Goal: Transaction & Acquisition: Obtain resource

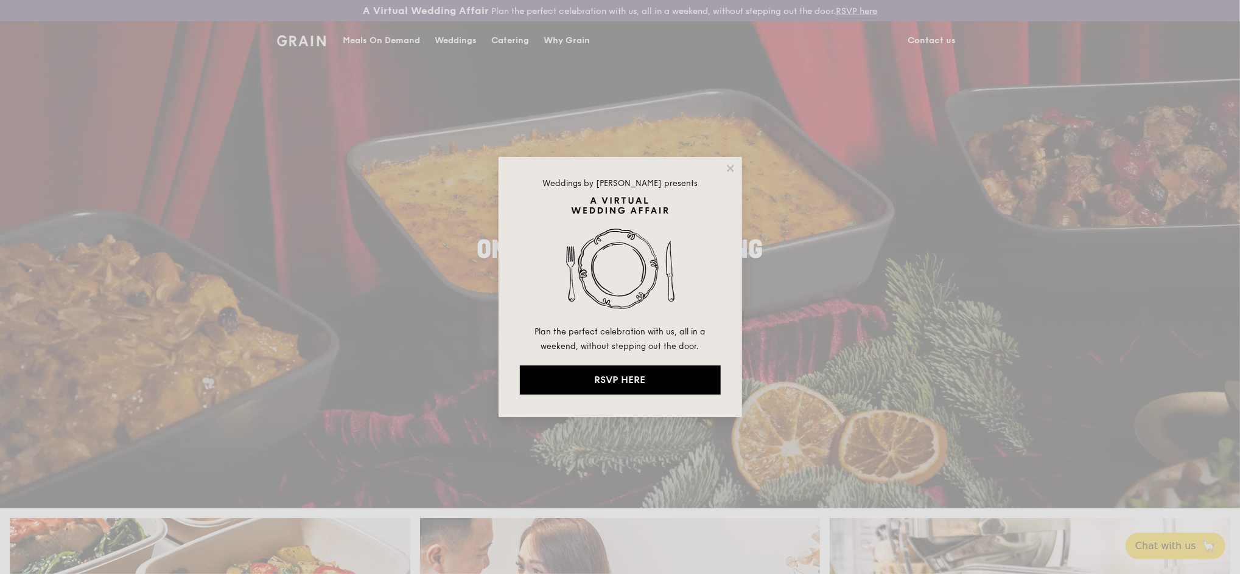
drag, startPoint x: 915, startPoint y: 186, endPoint x: 854, endPoint y: 181, distance: 61.1
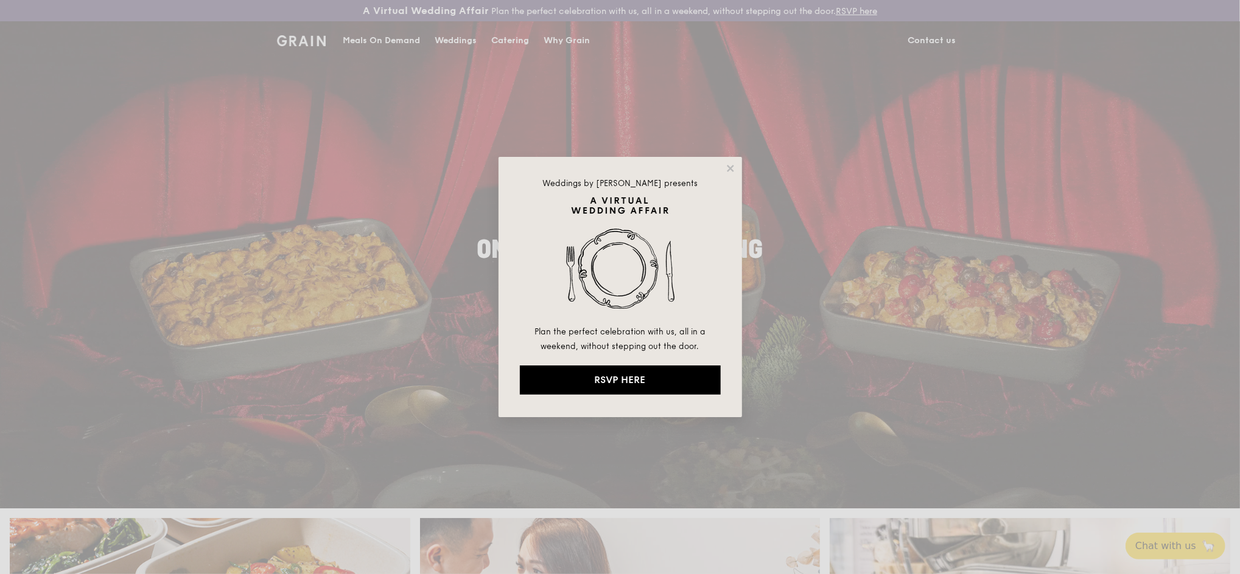
click at [913, 187] on div "Weddings by Grain presents Plan the perfect celebration with us, all in a weeke…" at bounding box center [620, 287] width 1240 height 574
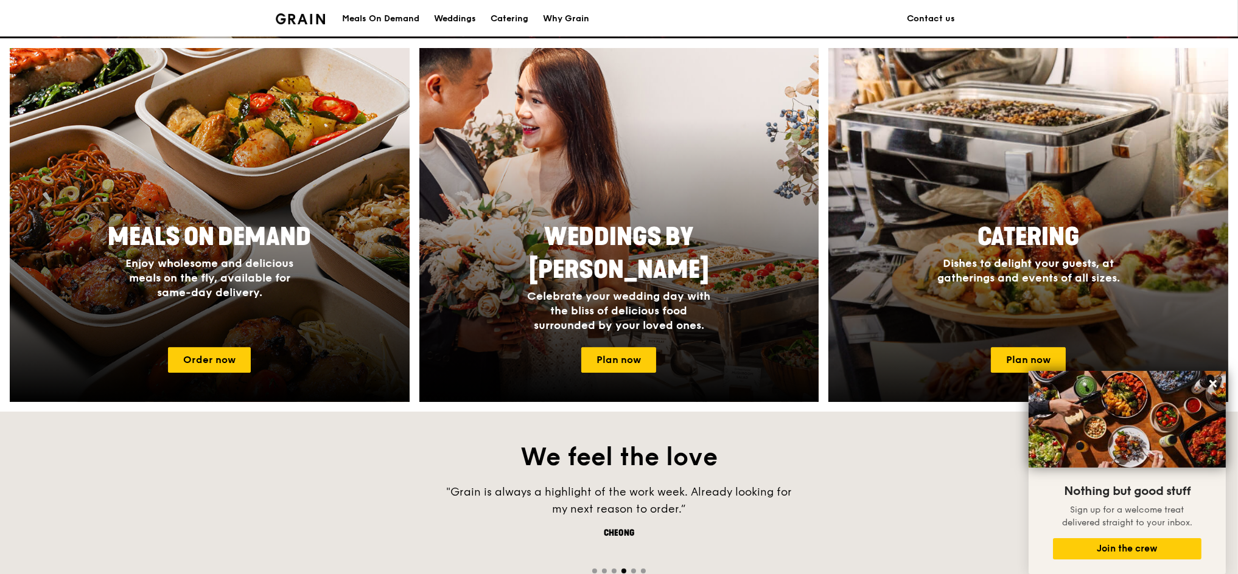
scroll to position [568, 0]
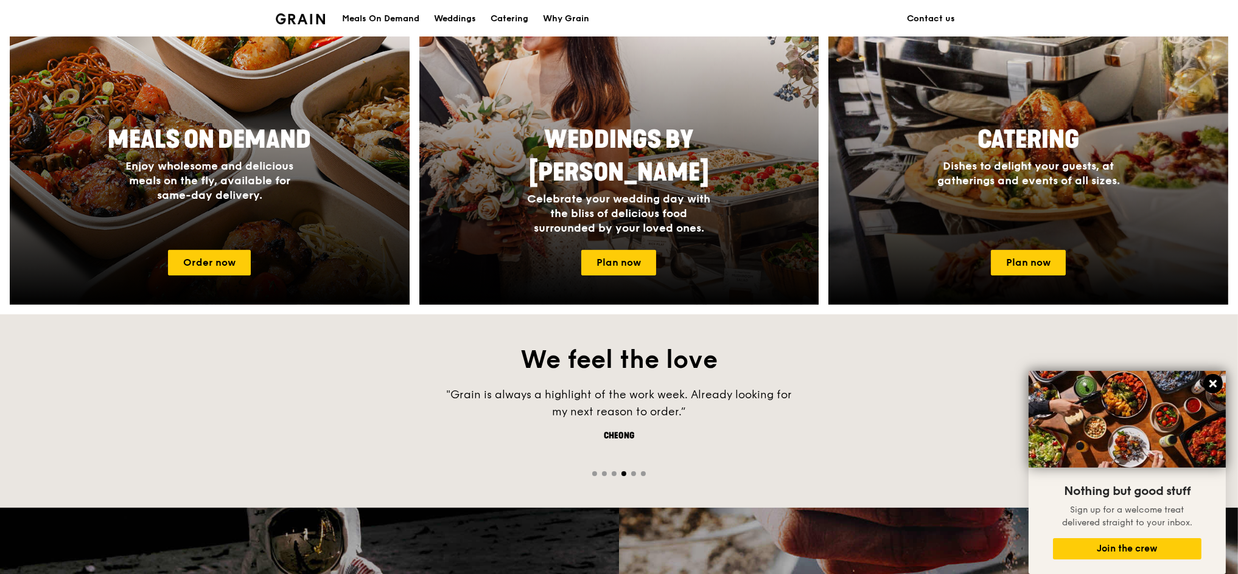
click at [1206, 387] on button at bounding box center [1212, 383] width 19 height 19
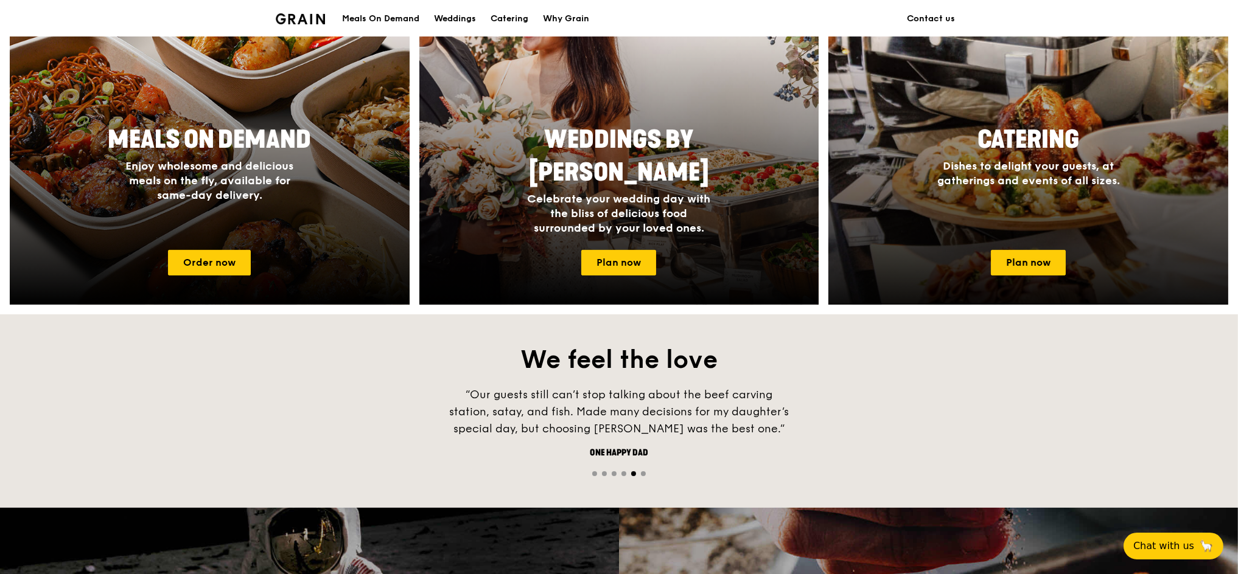
click at [1008, 140] on span "Catering" at bounding box center [1028, 139] width 102 height 29
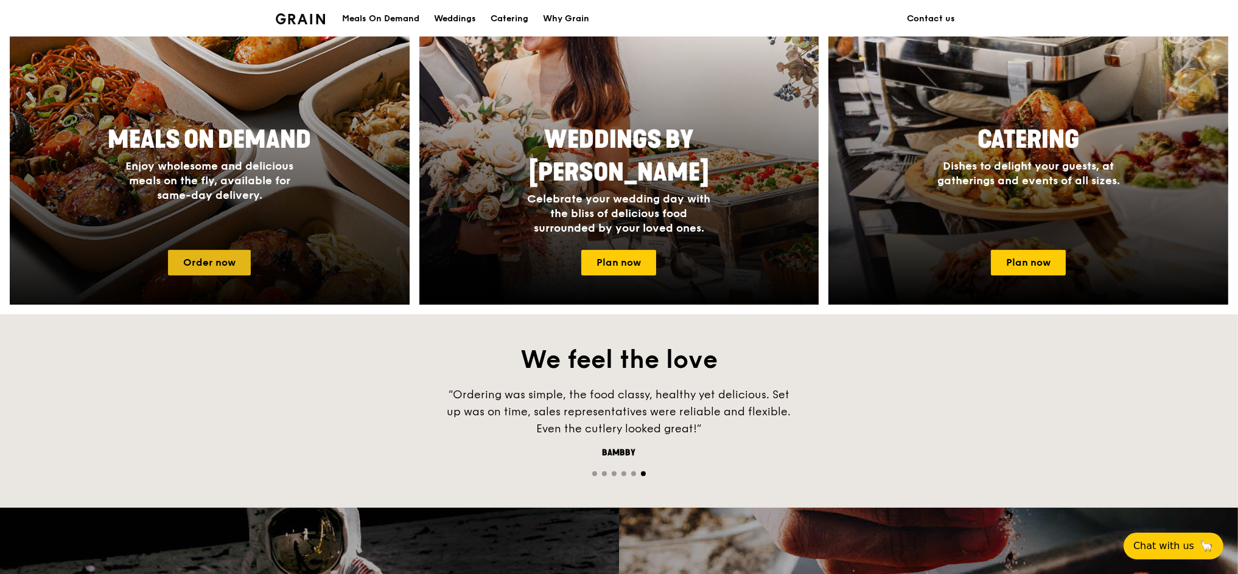
click at [198, 260] on link "Order now" at bounding box center [209, 263] width 83 height 26
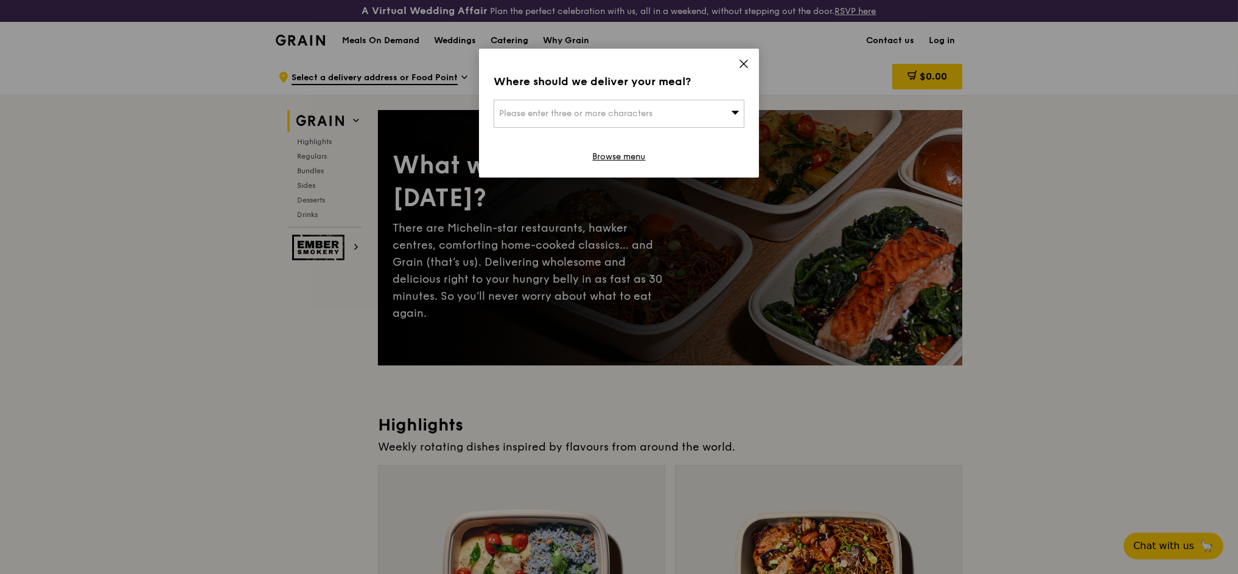
drag, startPoint x: 740, startPoint y: 61, endPoint x: 1150, endPoint y: 220, distance: 439.5
click at [741, 61] on icon at bounding box center [743, 63] width 11 height 11
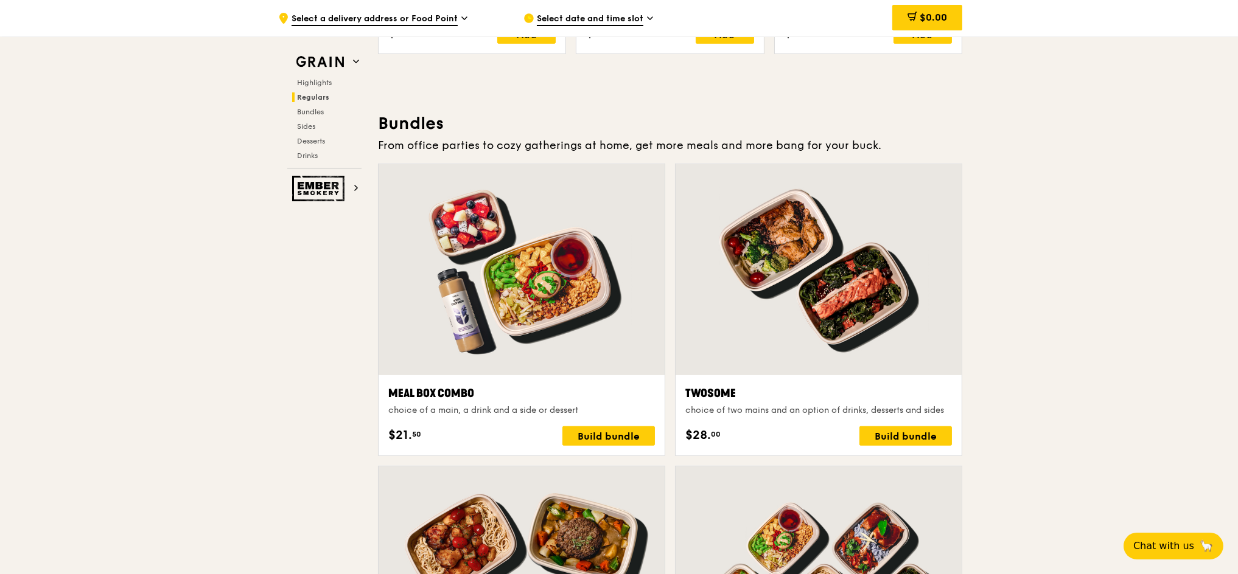
scroll to position [1618, 0]
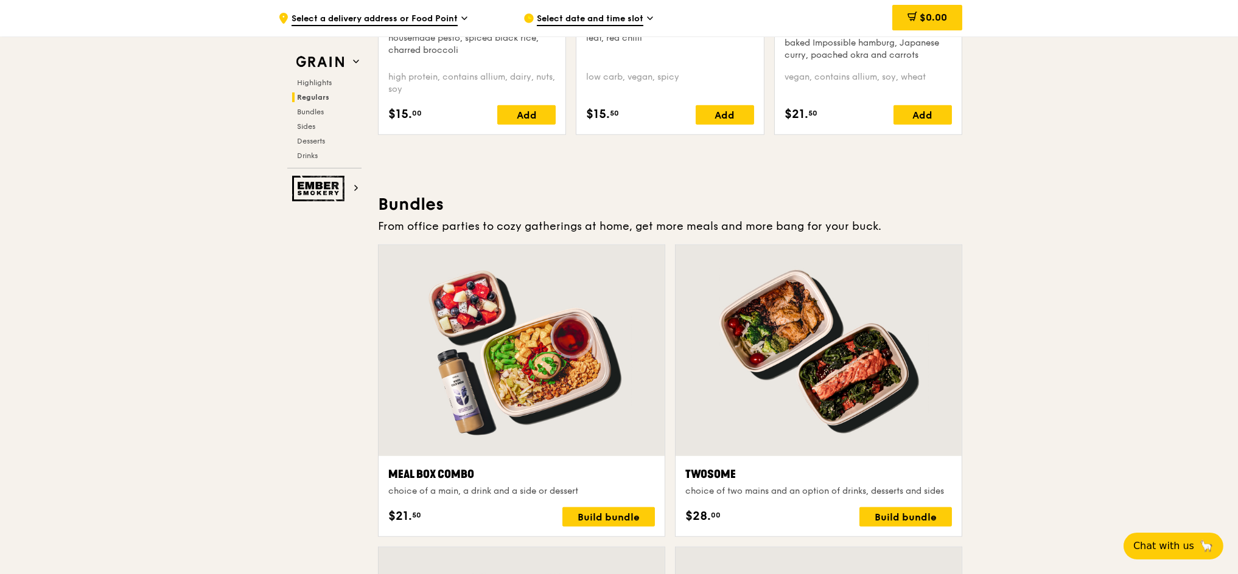
drag, startPoint x: 1041, startPoint y: 138, endPoint x: 1060, endPoint y: 123, distance: 24.7
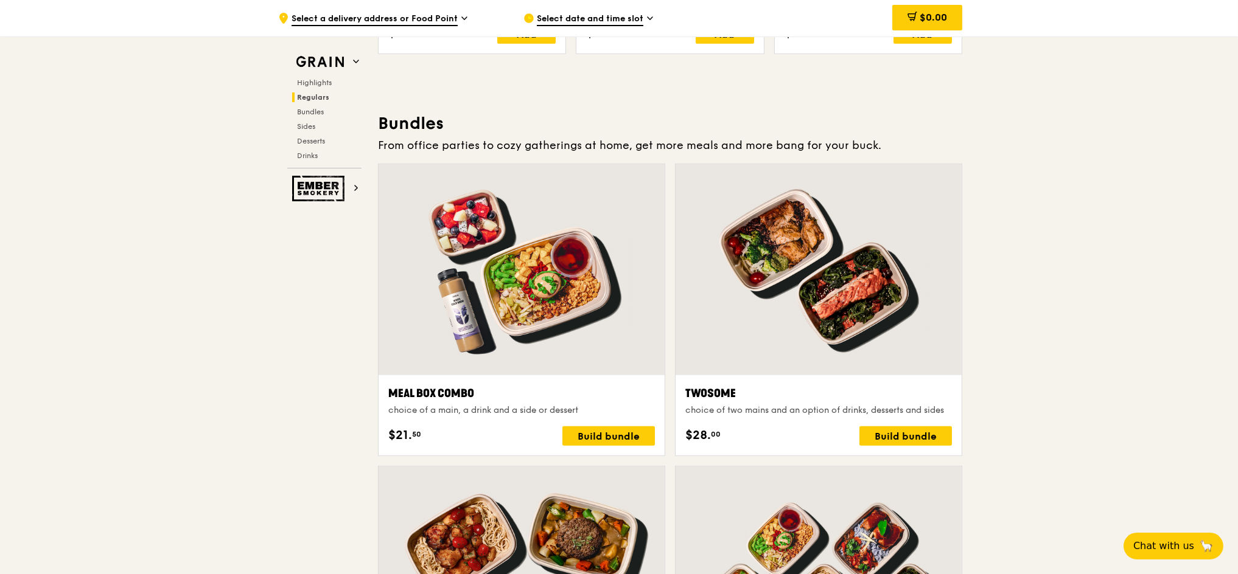
scroll to position [1779, 0]
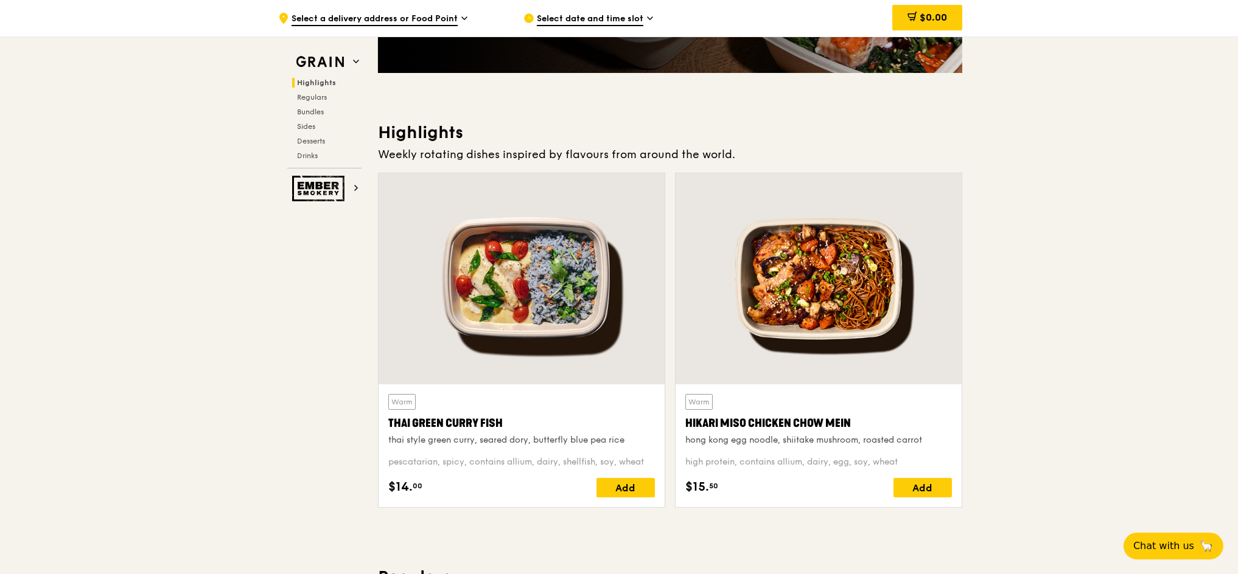
scroll to position [264, 0]
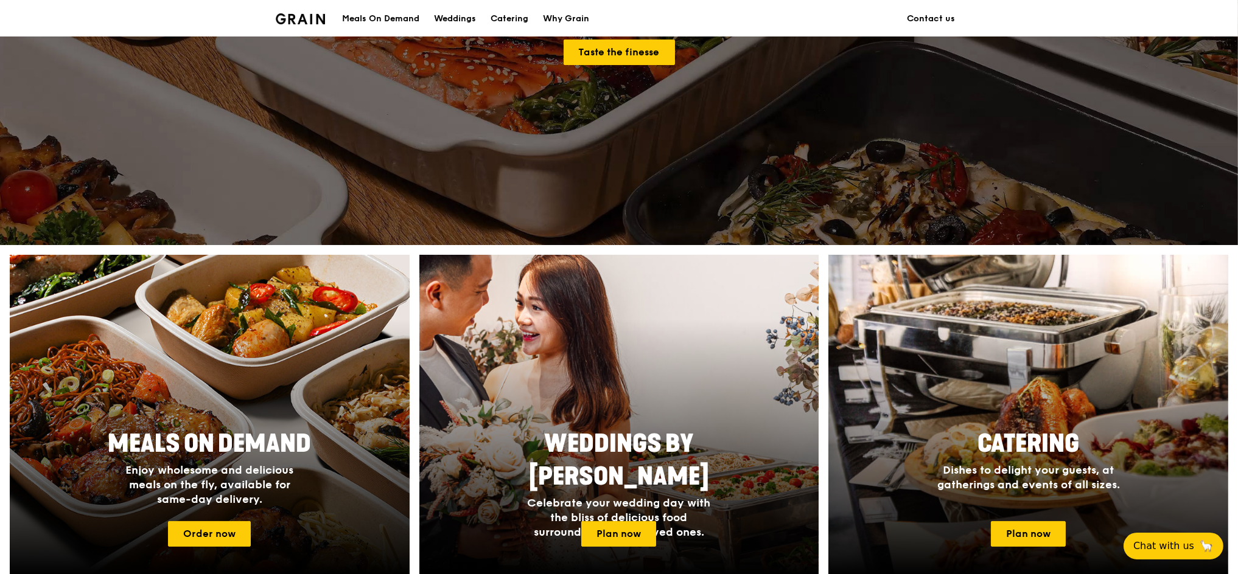
scroll to position [568, 0]
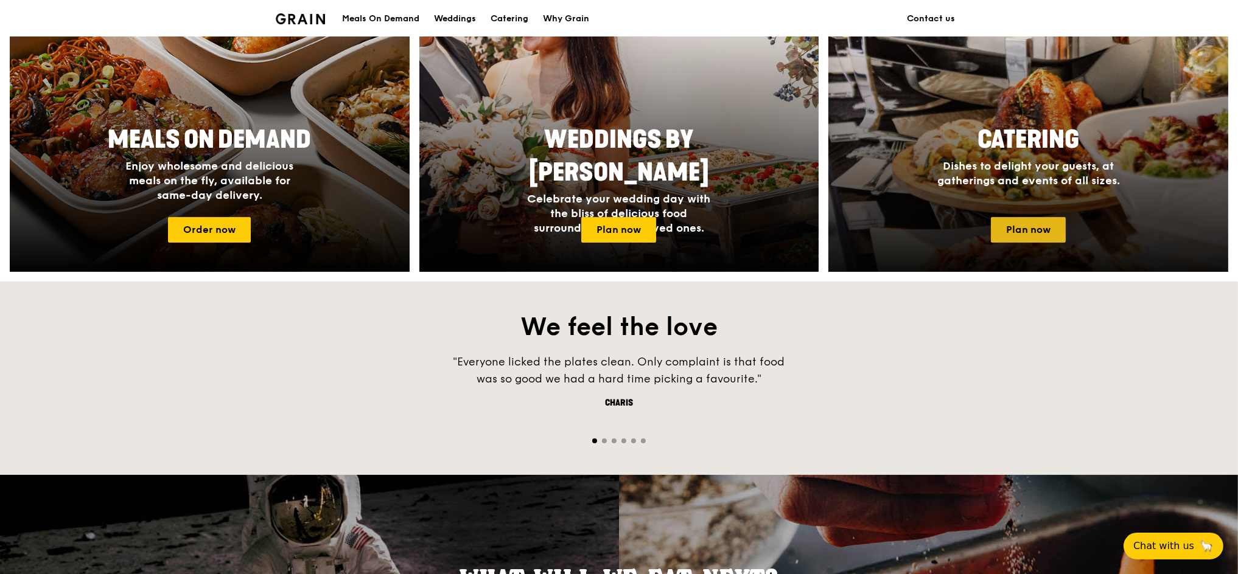
click at [1025, 217] on link "Plan now" at bounding box center [1028, 230] width 75 height 26
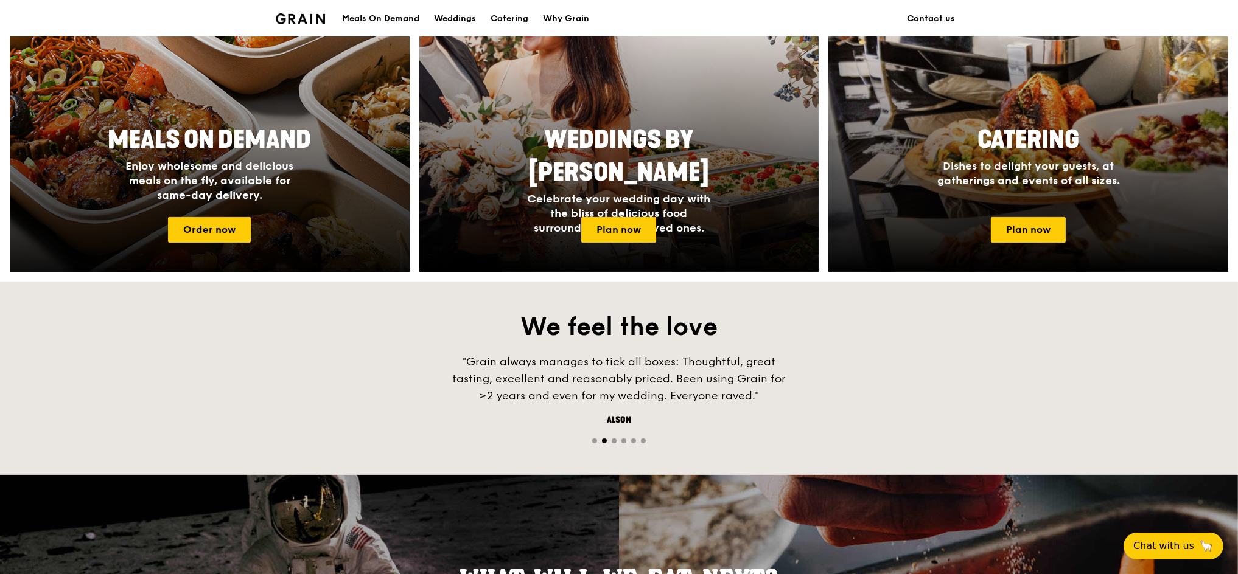
click at [190, 130] on span "Meals On Demand" at bounding box center [209, 139] width 203 height 29
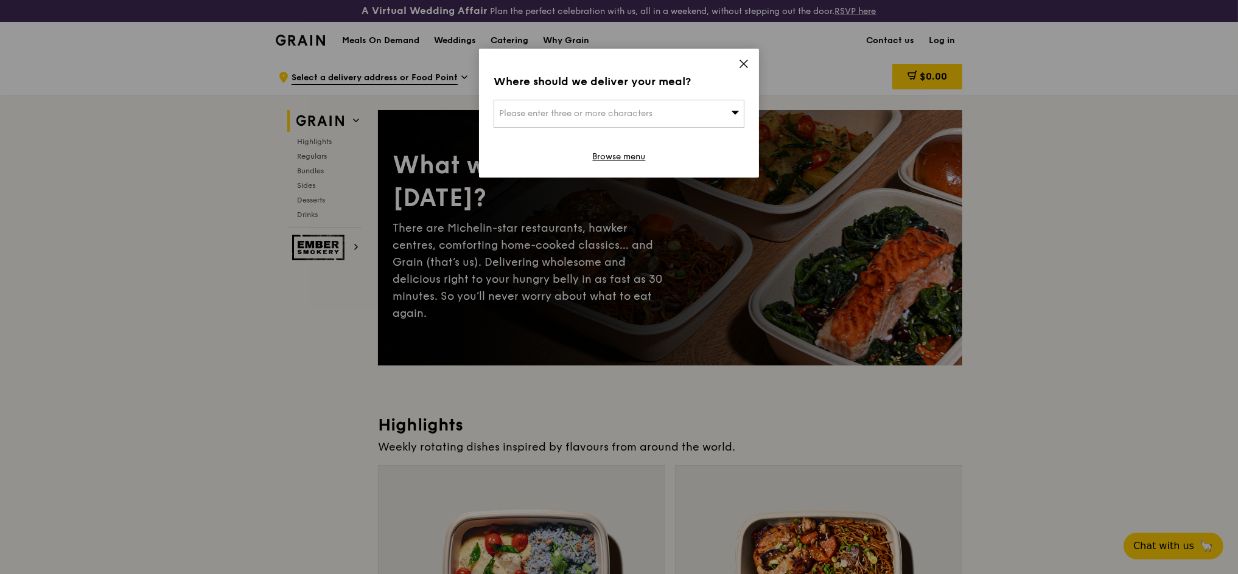
drag, startPoint x: 745, startPoint y: 63, endPoint x: 821, endPoint y: 113, distance: 90.8
click at [744, 65] on icon at bounding box center [743, 63] width 11 height 11
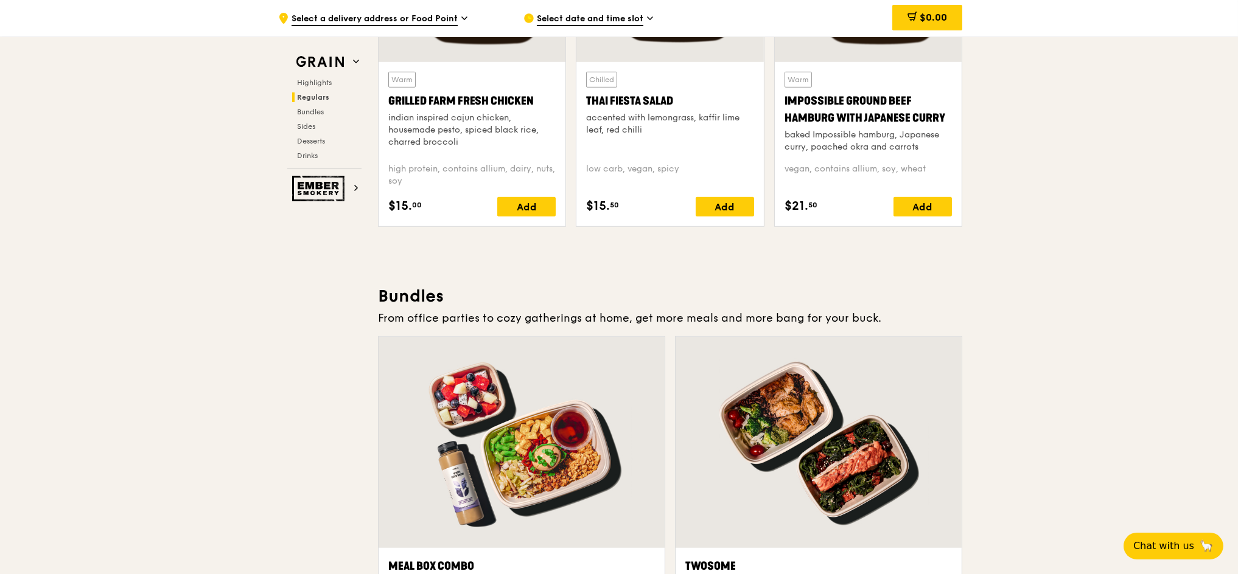
scroll to position [1698, 0]
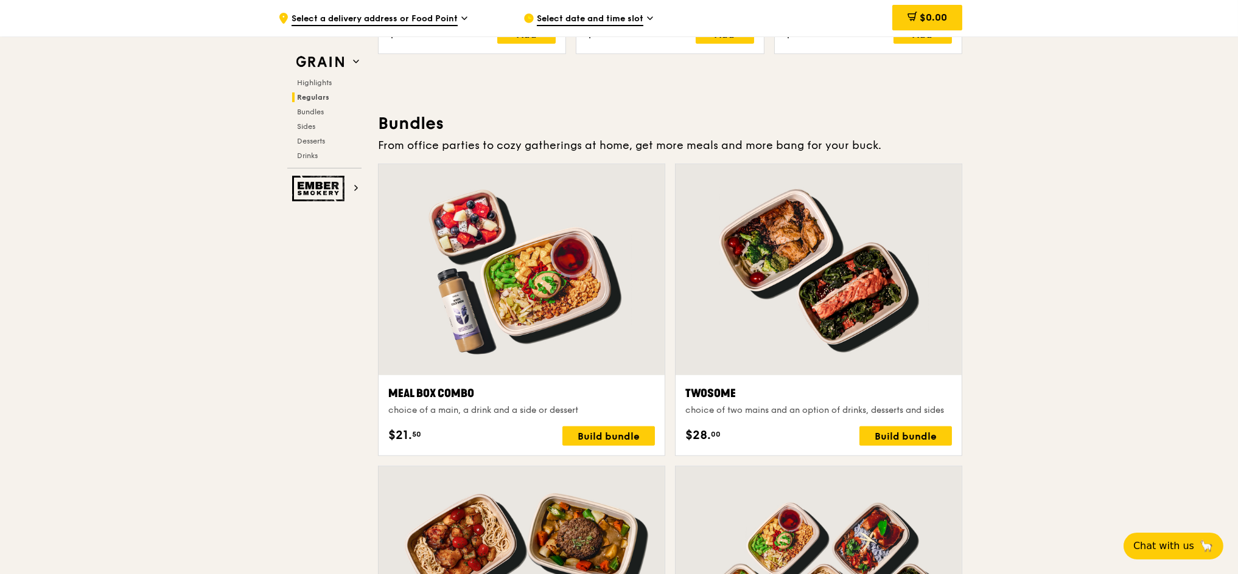
drag, startPoint x: 82, startPoint y: 259, endPoint x: 186, endPoint y: 284, distance: 107.5
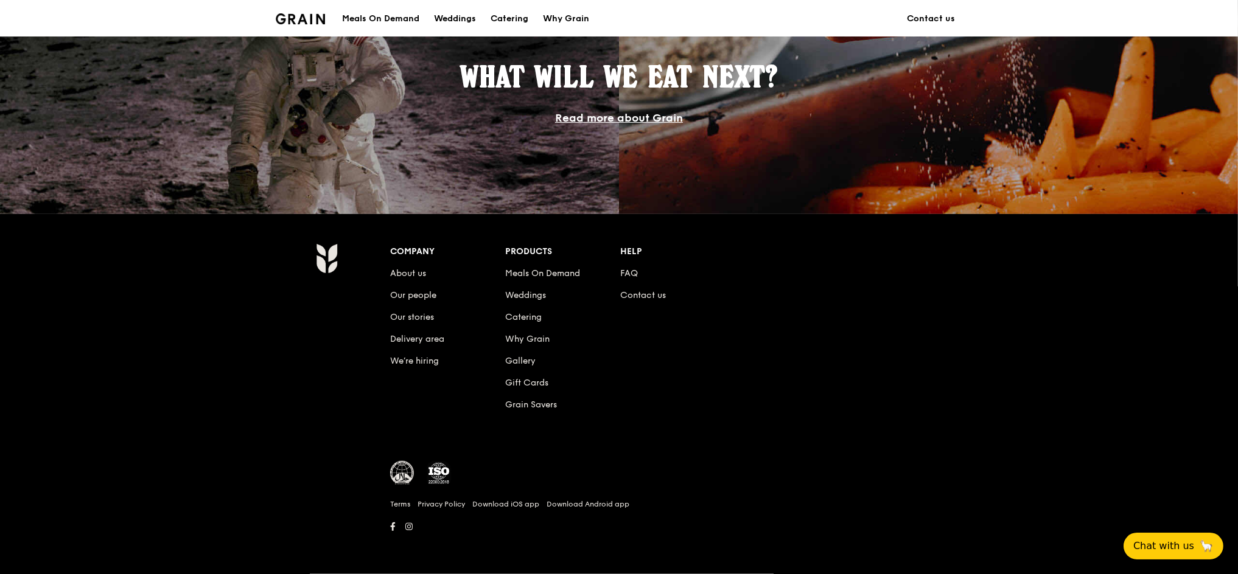
scroll to position [568, 0]
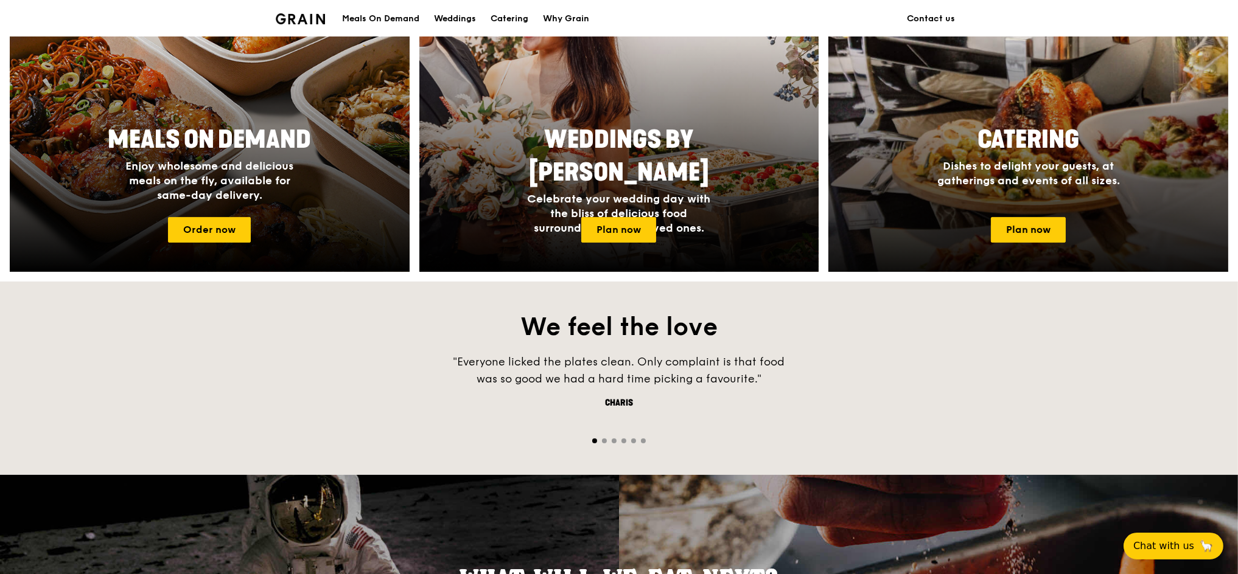
click at [1042, 209] on div at bounding box center [1028, 112] width 439 height 354
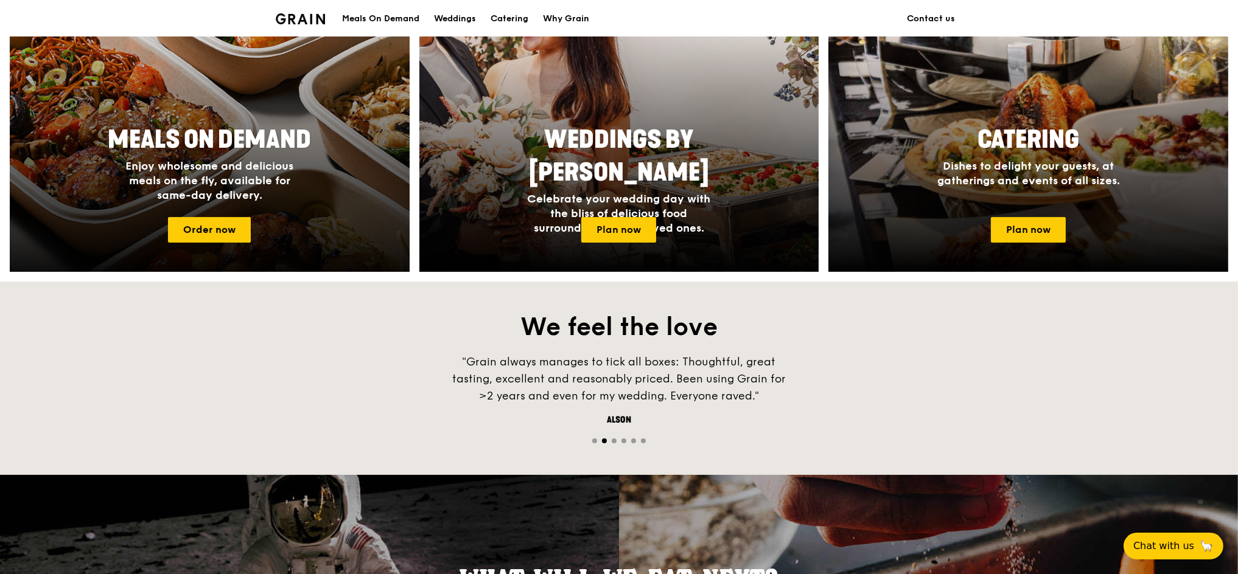
click at [197, 140] on span "Meals On Demand" at bounding box center [209, 139] width 203 height 29
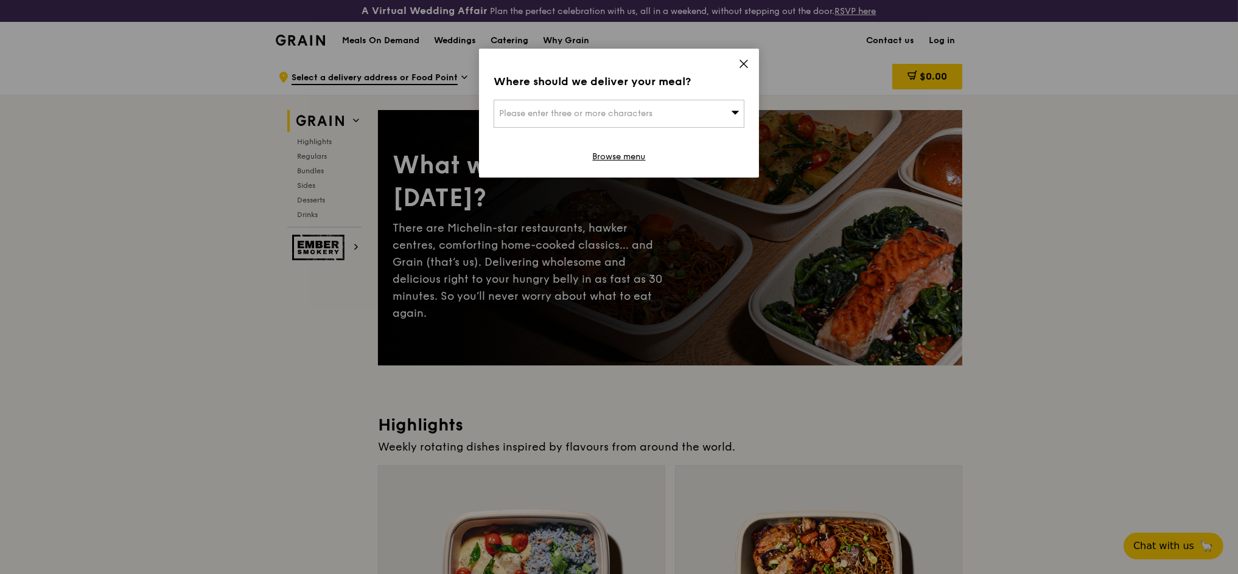
drag, startPoint x: 744, startPoint y: 59, endPoint x: 929, endPoint y: 148, distance: 206.0
click at [743, 62] on icon at bounding box center [743, 63] width 11 height 11
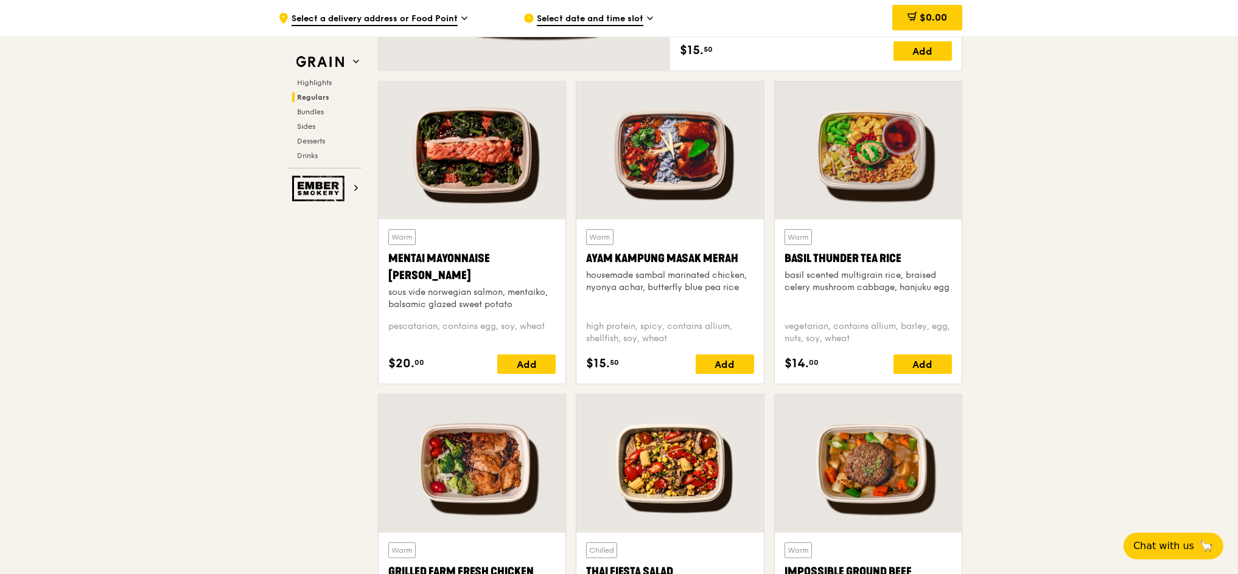
scroll to position [1136, 0]
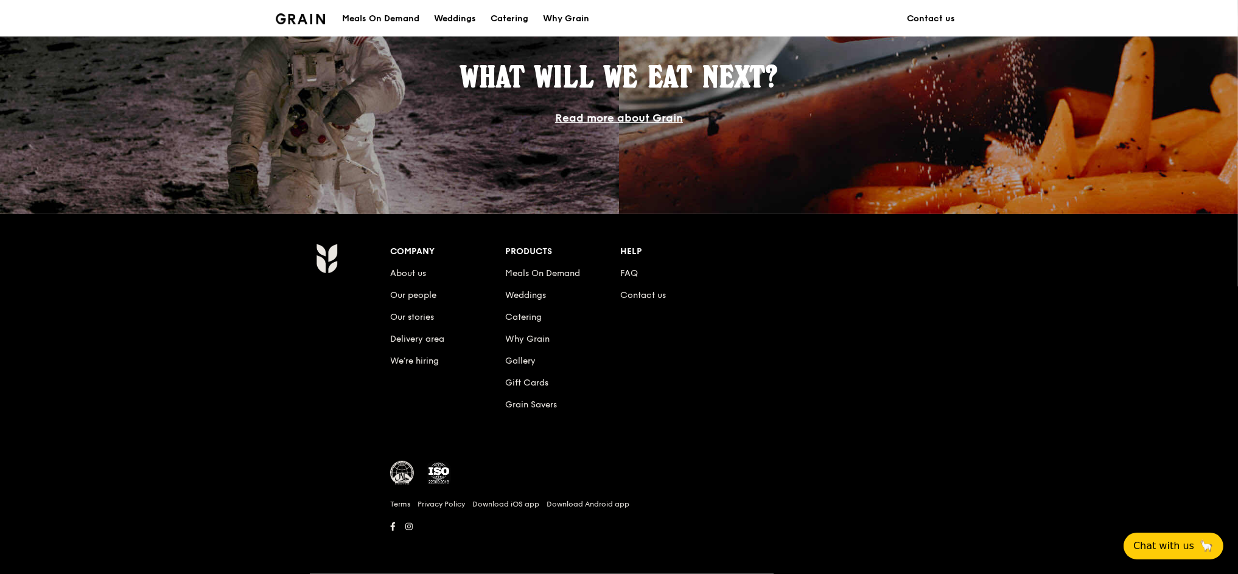
scroll to position [568, 0]
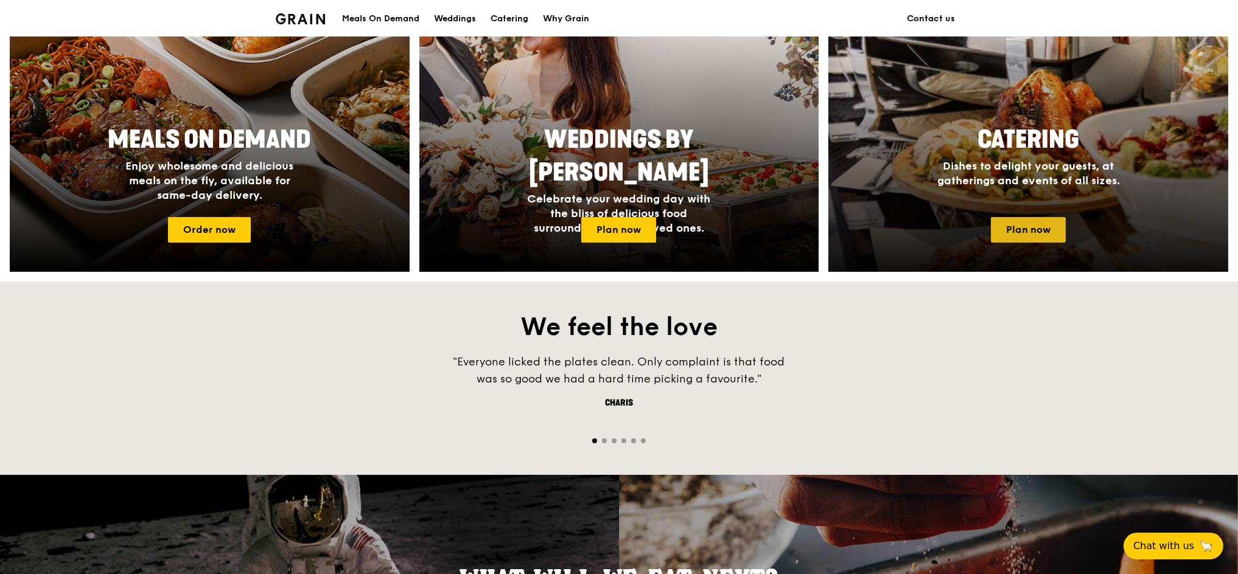
click at [1055, 229] on link "Plan now" at bounding box center [1028, 230] width 75 height 26
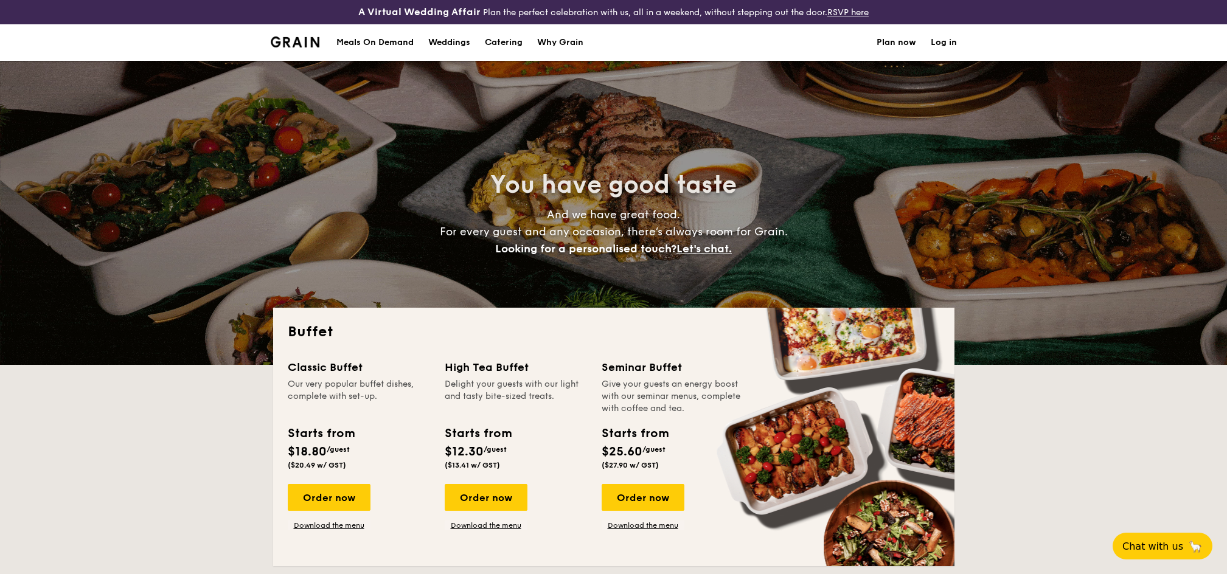
select select
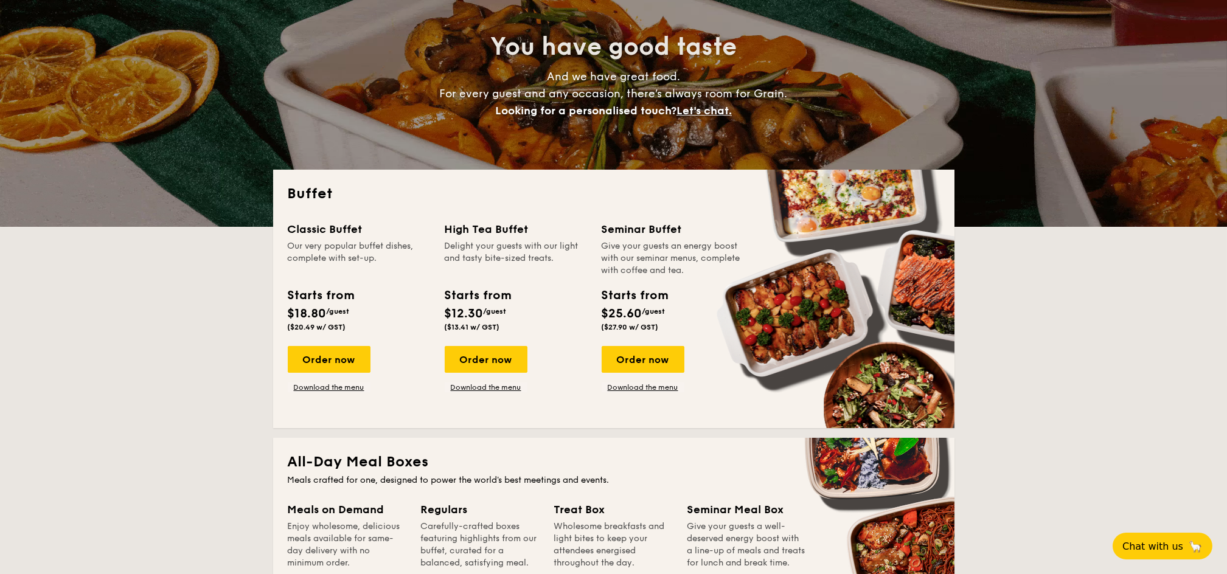
scroll to position [162, 0]
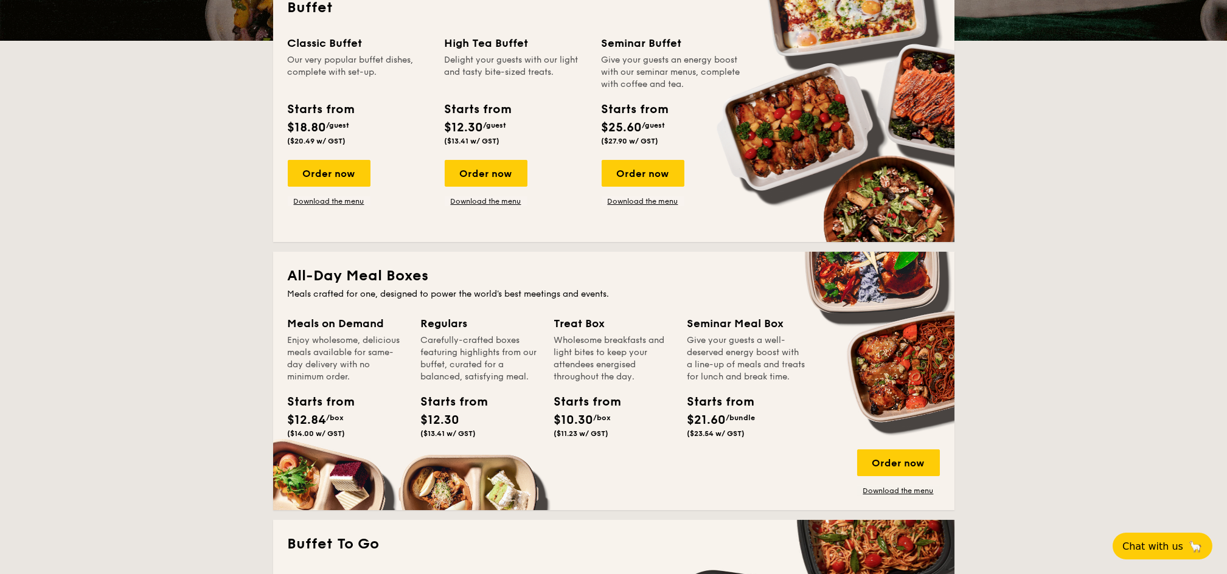
scroll to position [243, 0]
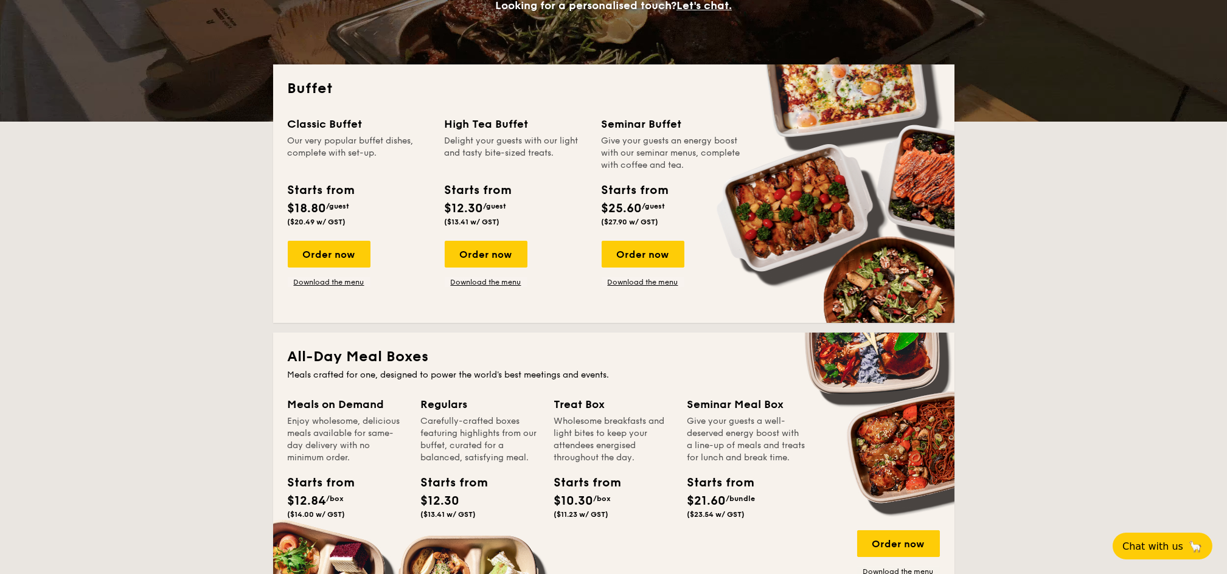
drag, startPoint x: 1112, startPoint y: 217, endPoint x: 1109, endPoint y: 211, distance: 7.4
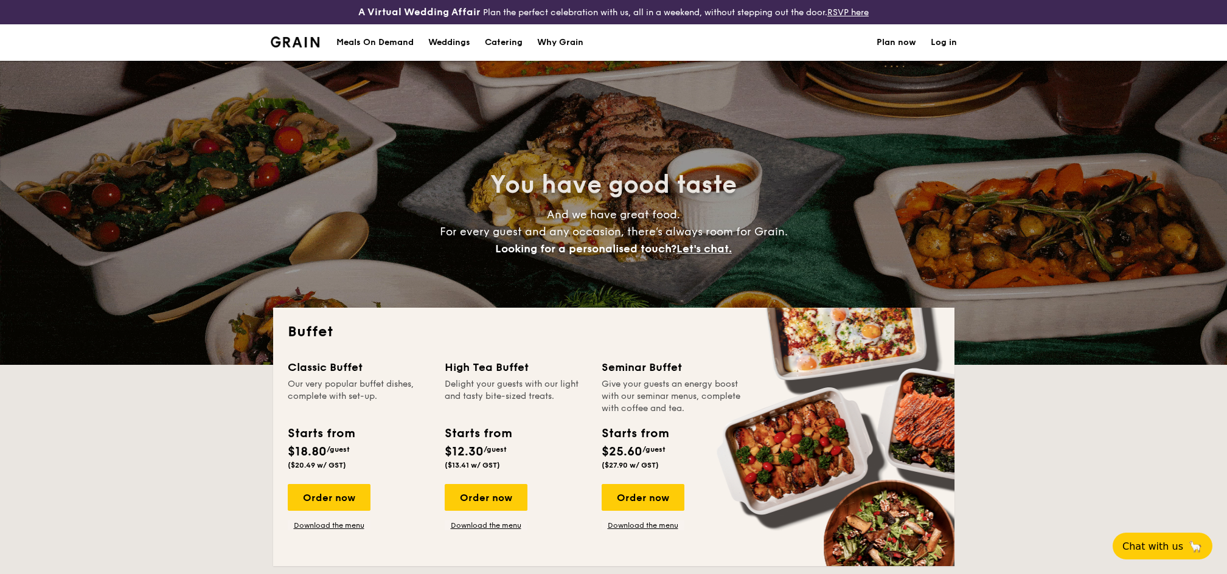
select select
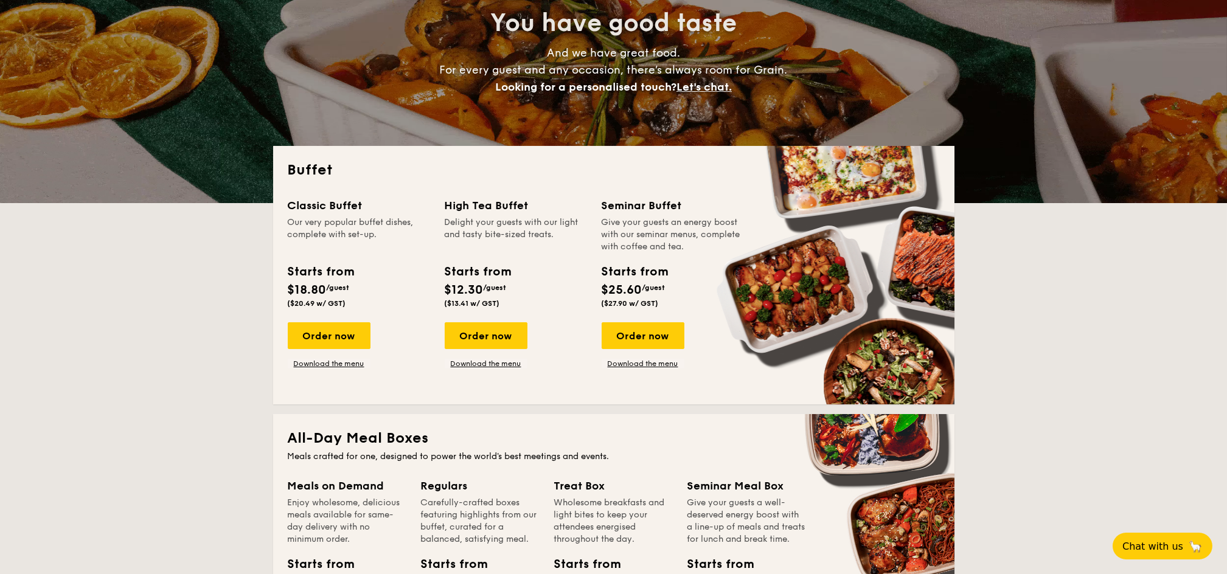
scroll to position [243, 0]
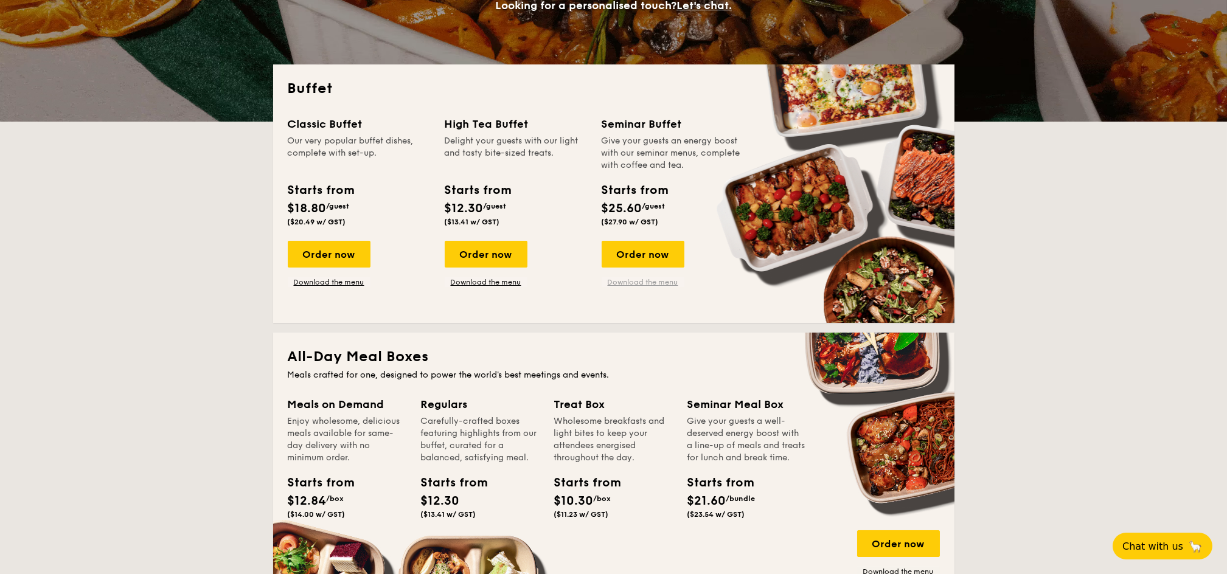
click at [635, 285] on link "Download the menu" at bounding box center [643, 283] width 83 height 10
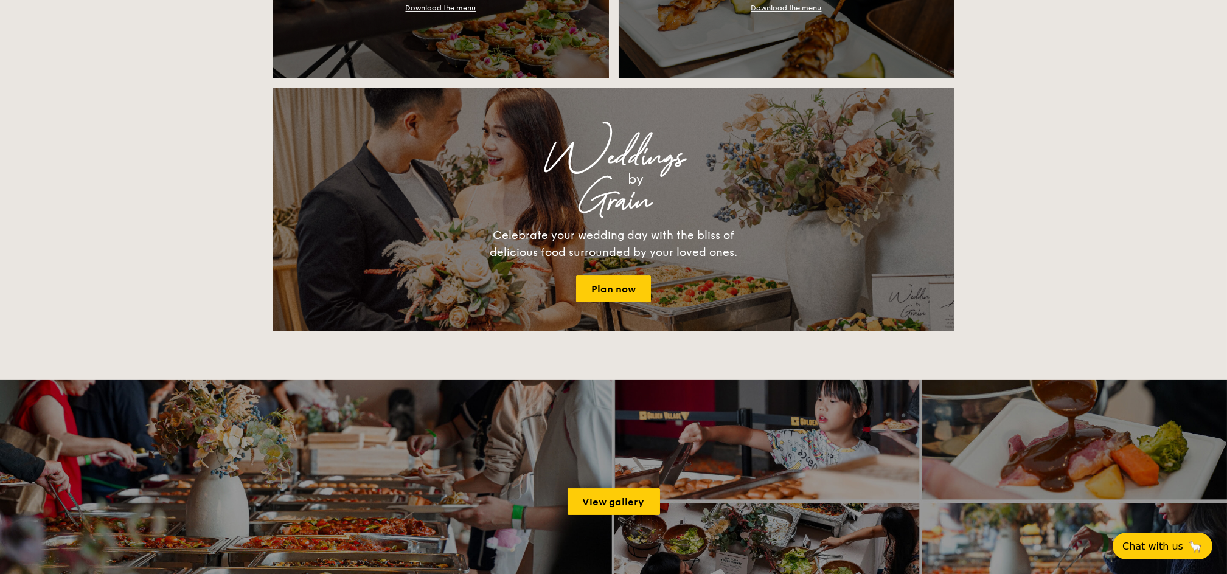
scroll to position [1217, 0]
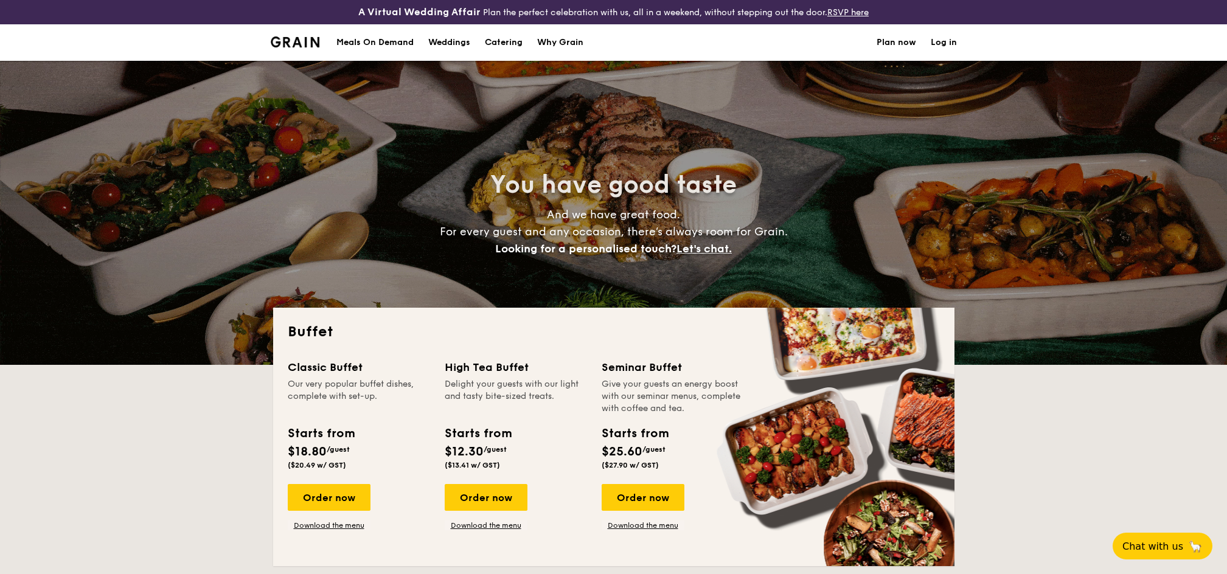
select select
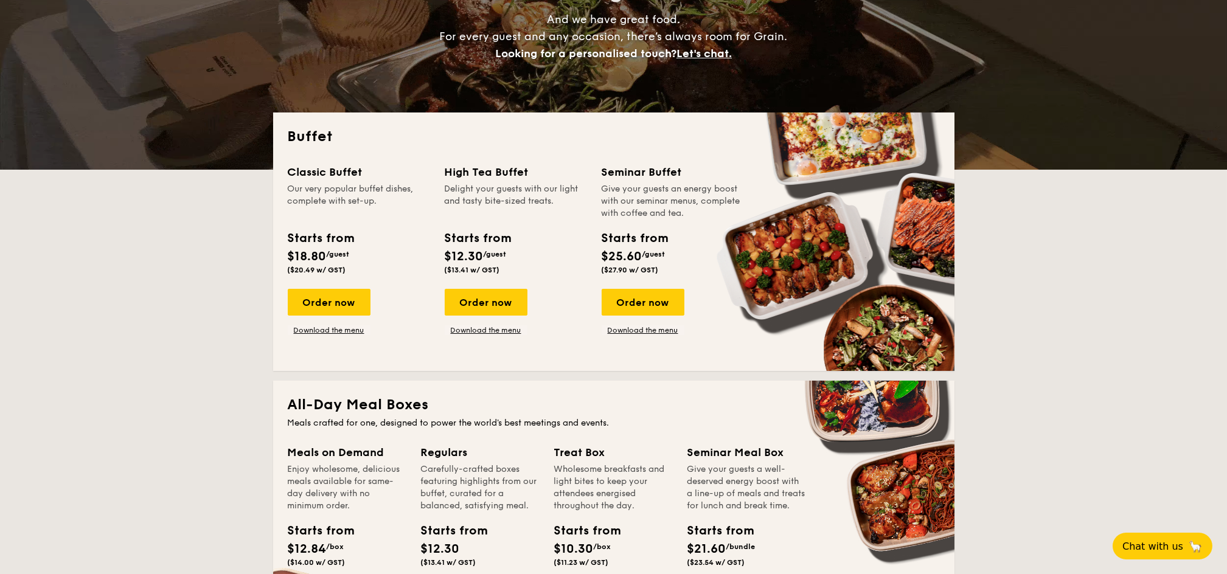
scroll to position [243, 0]
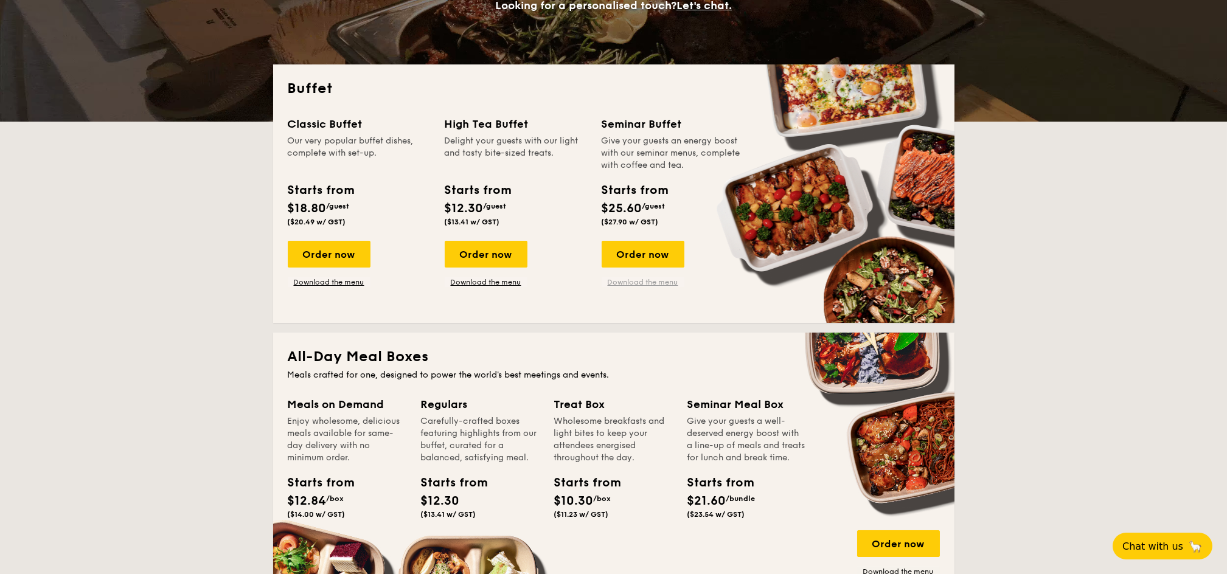
click at [635, 284] on link "Download the menu" at bounding box center [643, 283] width 83 height 10
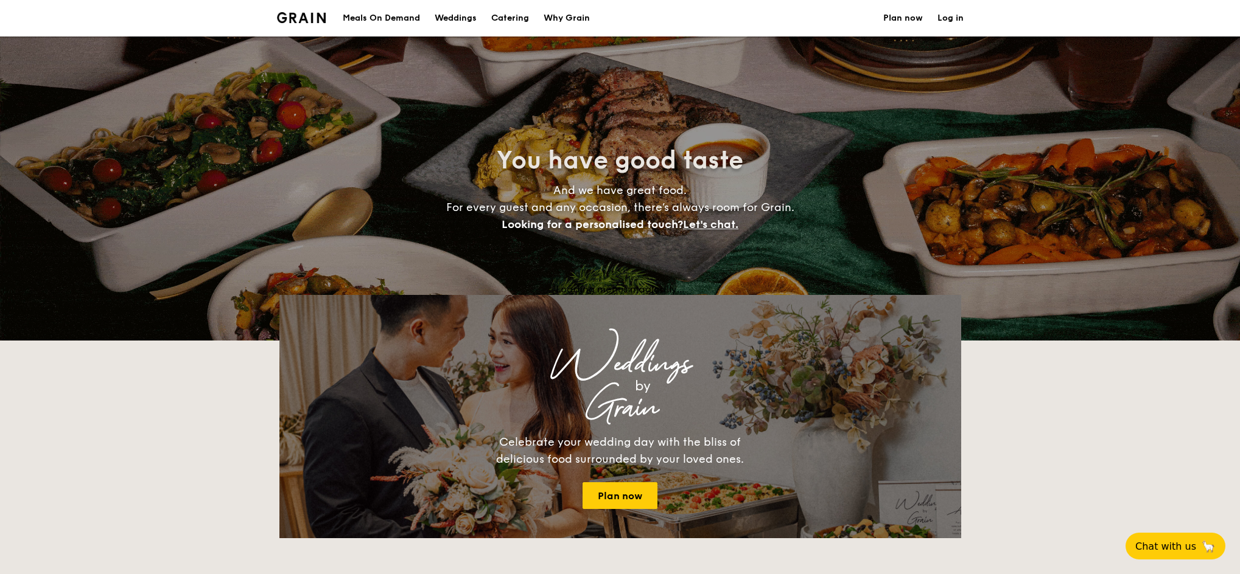
select select
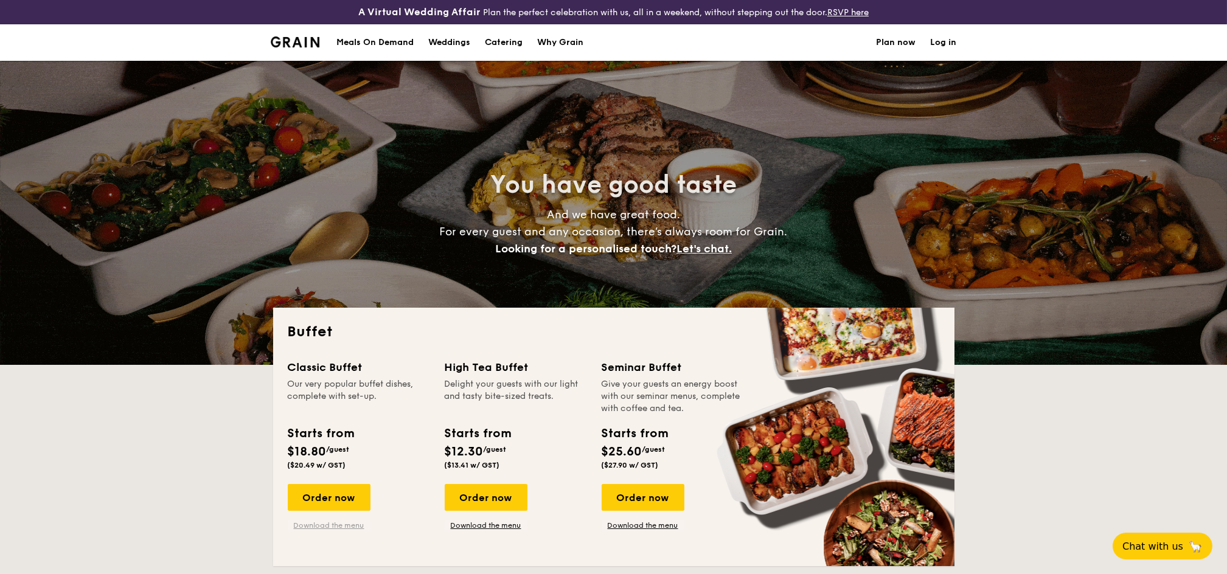
click at [322, 528] on link "Download the menu" at bounding box center [329, 526] width 83 height 10
